Goal: Check status: Check status

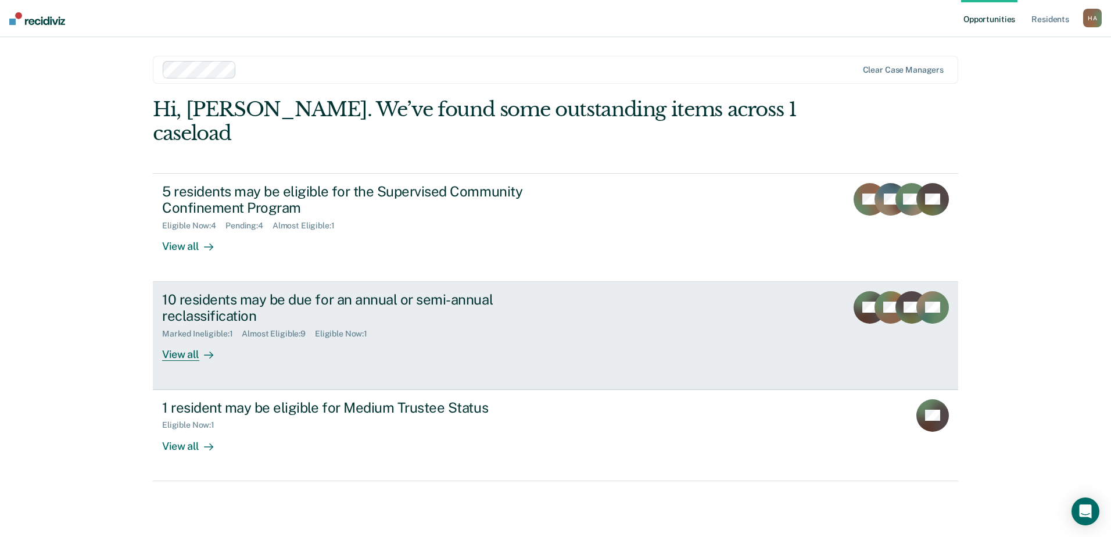
click at [662, 282] on link "10 residents may be due for an annual or semi-annual reclassification Marked In…" at bounding box center [556, 336] width 806 height 108
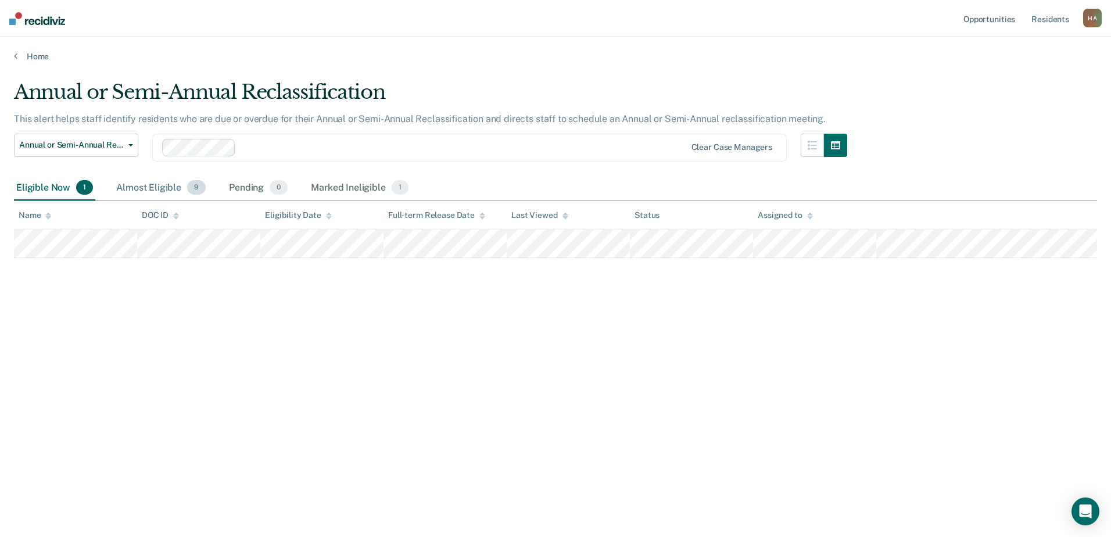
click at [154, 180] on div "Almost Eligible 9" at bounding box center [161, 189] width 94 height 26
